Goal: Information Seeking & Learning: Learn about a topic

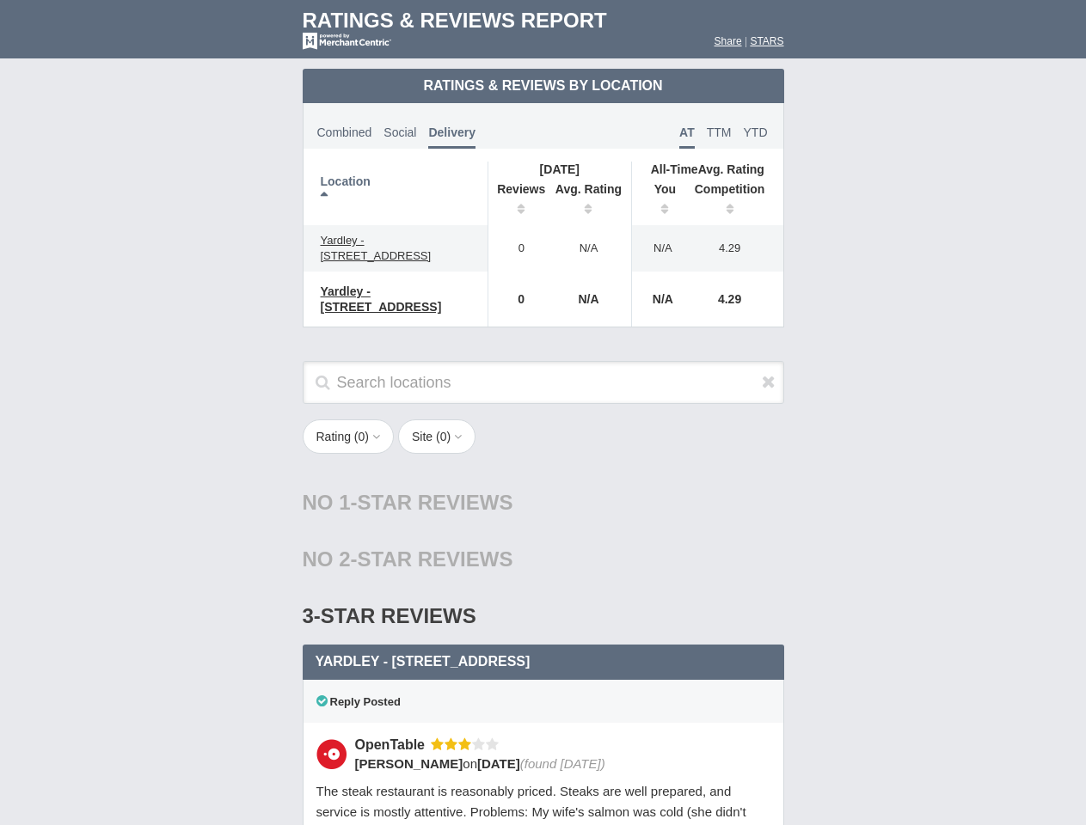
scroll to position [833, 0]
click at [542, 420] on div "Rating ( 0 ) 1 2 3 4 5 Site ( 0 ) Group Social Site OpenTable 1" at bounding box center [543, 446] width 516 height 52
click at [395, 193] on th "Location" at bounding box center [395, 194] width 185 height 64
click at [517, 201] on th "Reviews" at bounding box center [516, 201] width 58 height 48
click at [589, 201] on th "Avg. Rating" at bounding box center [589, 201] width 86 height 48
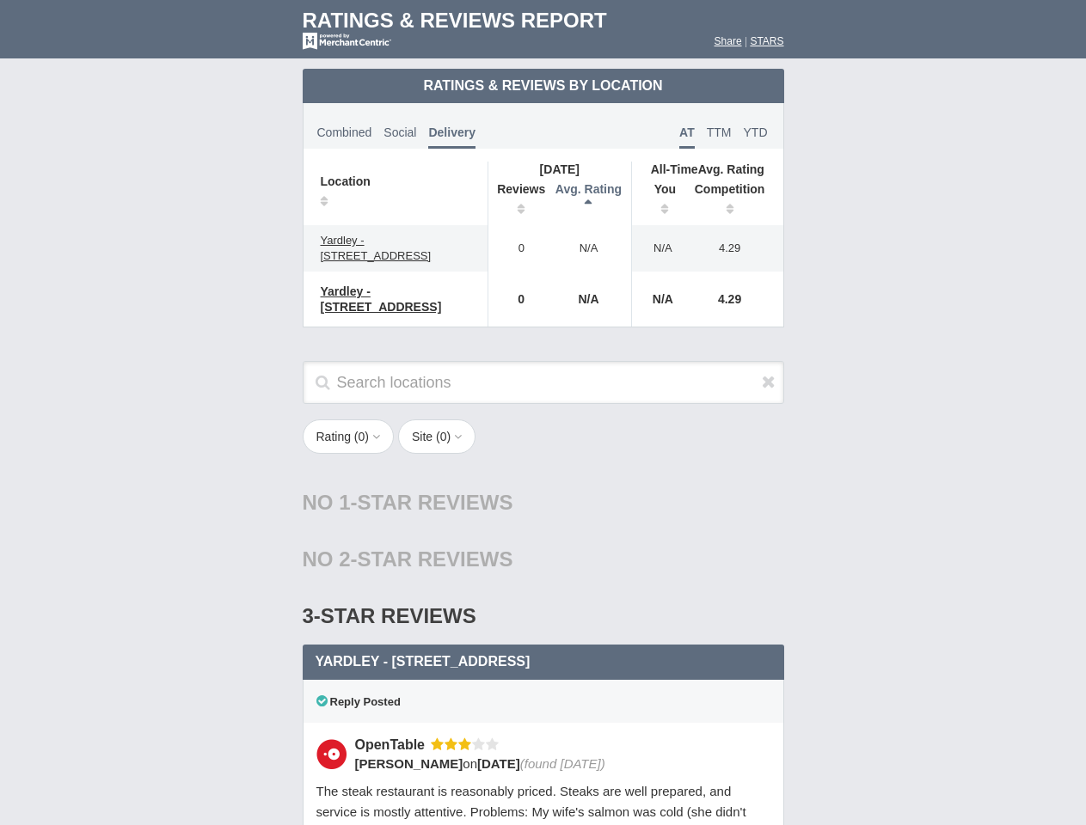
click at [659, 201] on th "You" at bounding box center [658, 201] width 53 height 48
click at [734, 201] on th "Competition" at bounding box center [734, 201] width 98 height 48
click at [543, 588] on div "3-Star Reviews 3 star" at bounding box center [543, 616] width 481 height 57
click at [769, 373] on icon at bounding box center [769, 381] width 14 height 17
click at [350, 423] on button "Rating ( 0 )" at bounding box center [349, 437] width 92 height 34
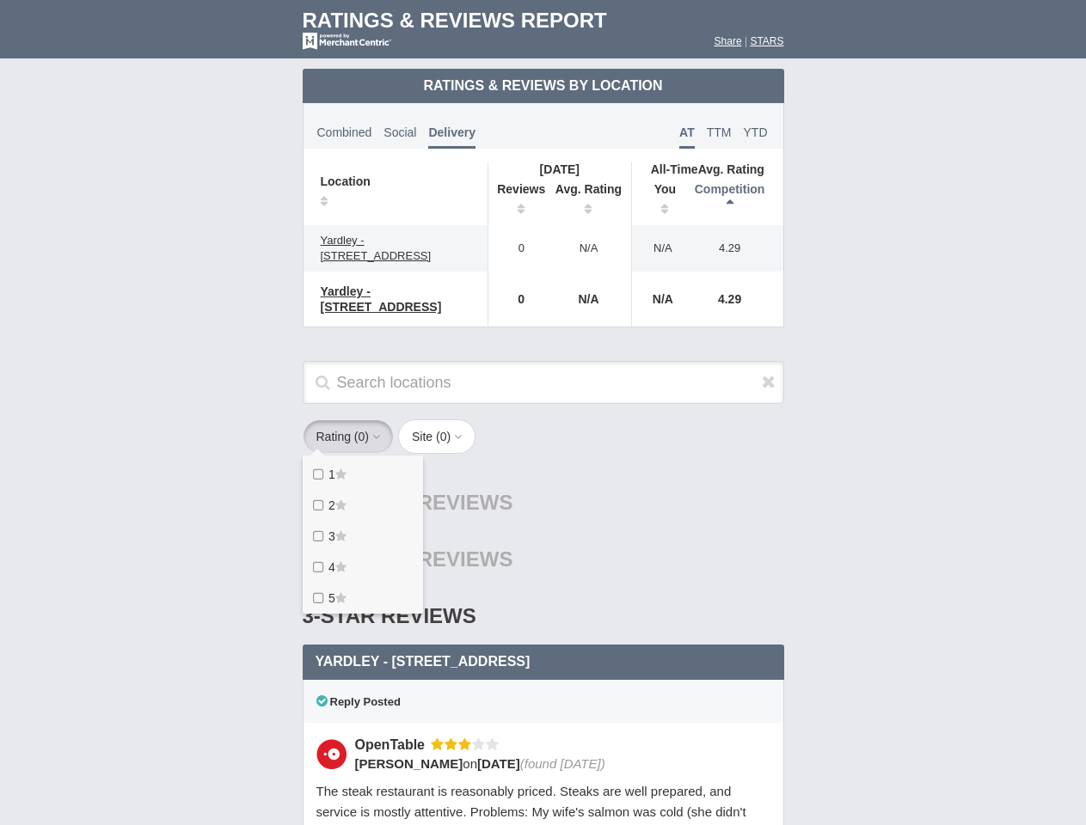
click at [442, 423] on button "Site ( 0 )" at bounding box center [436, 437] width 77 height 34
